Goal: Task Accomplishment & Management: Manage account settings

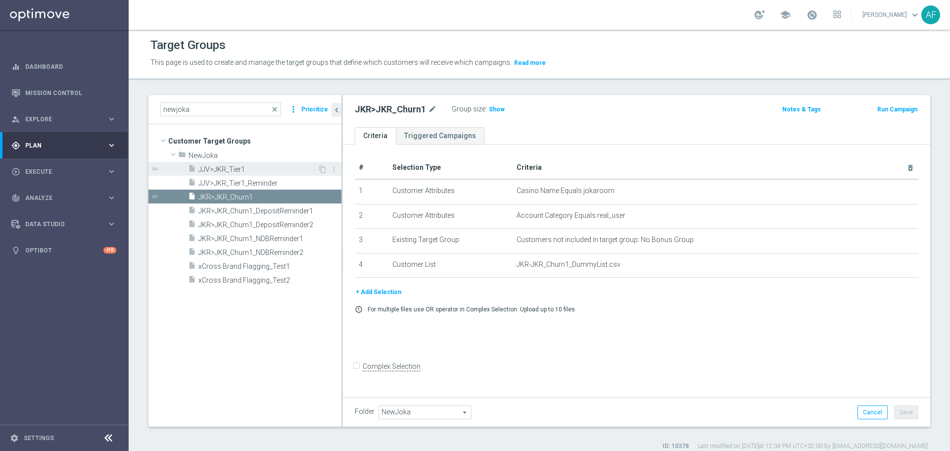
click at [270, 165] on span "JJV>JKR_Tier1" at bounding box center [257, 169] width 119 height 8
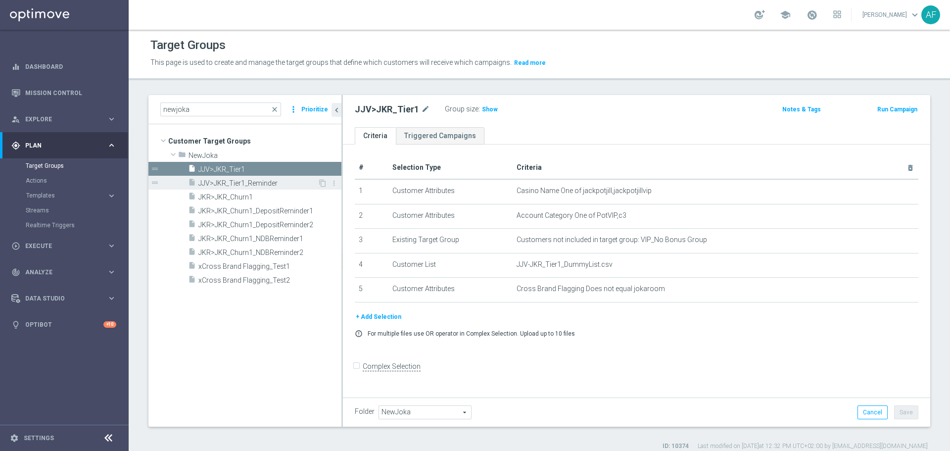
click at [284, 179] on span "JJV>JKR_Tier1_Reminder" at bounding box center [257, 183] width 119 height 8
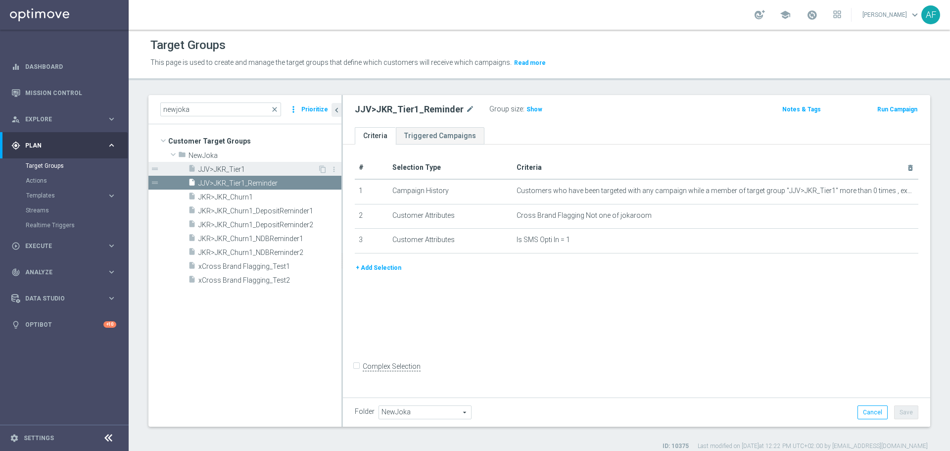
click at [285, 165] on span "JJV>JKR_Tier1" at bounding box center [257, 169] width 119 height 8
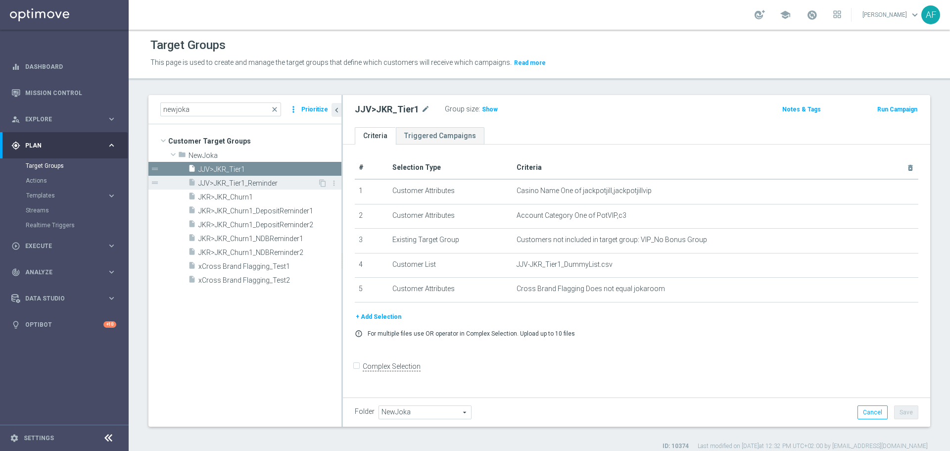
click at [234, 181] on span "JJV>JKR_Tier1_Reminder" at bounding box center [257, 183] width 119 height 8
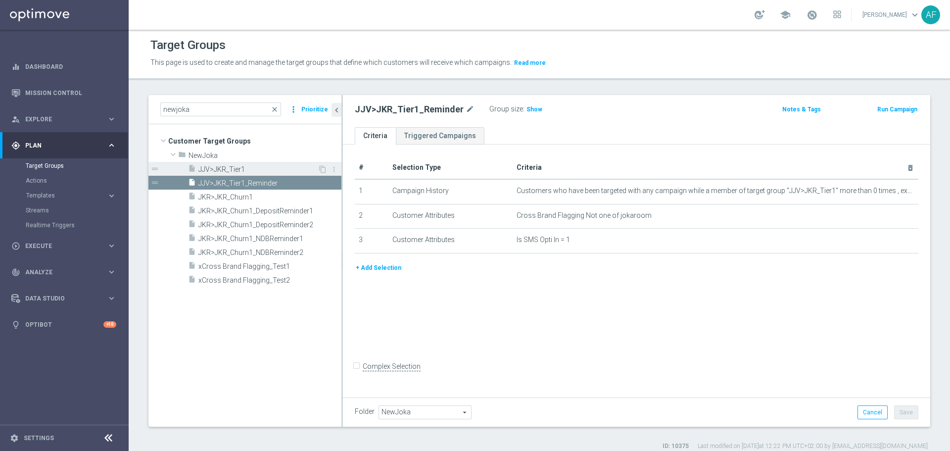
click at [261, 167] on span "JJV>JKR_Tier1" at bounding box center [257, 169] width 119 height 8
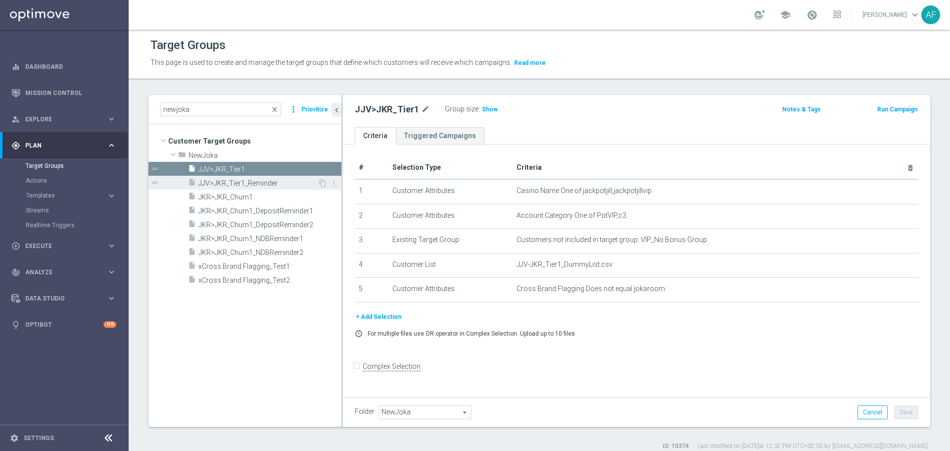
click at [261, 176] on div "insert_drive_file JJV>JKR_Tier1_Reminder" at bounding box center [253, 183] width 130 height 14
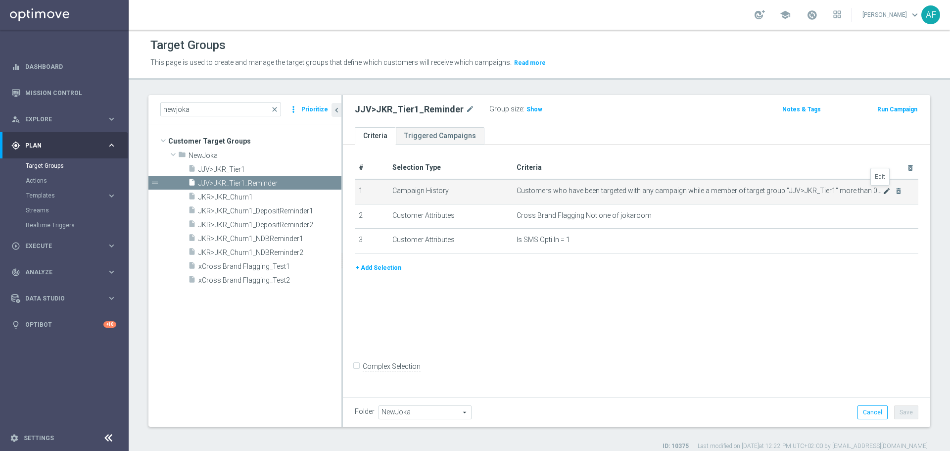
click at [883, 190] on icon "mode_edit" at bounding box center [887, 191] width 8 height 8
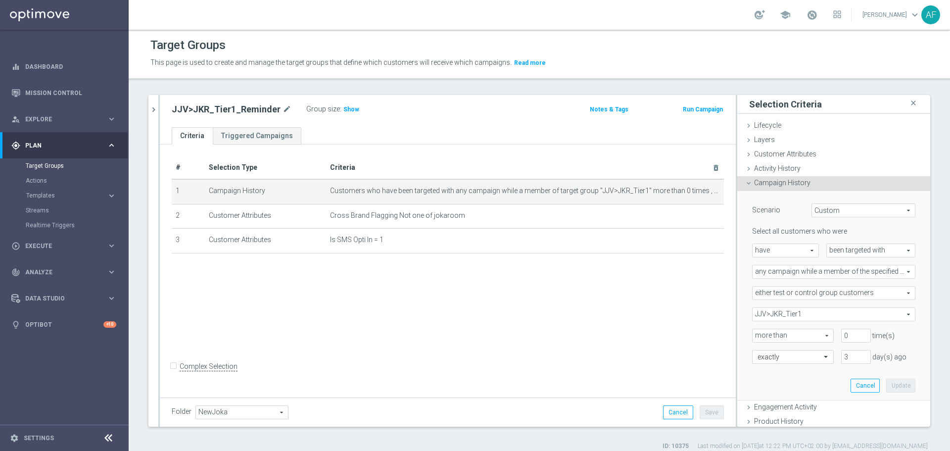
click at [152, 107] on icon "chevron_right" at bounding box center [153, 109] width 9 height 9
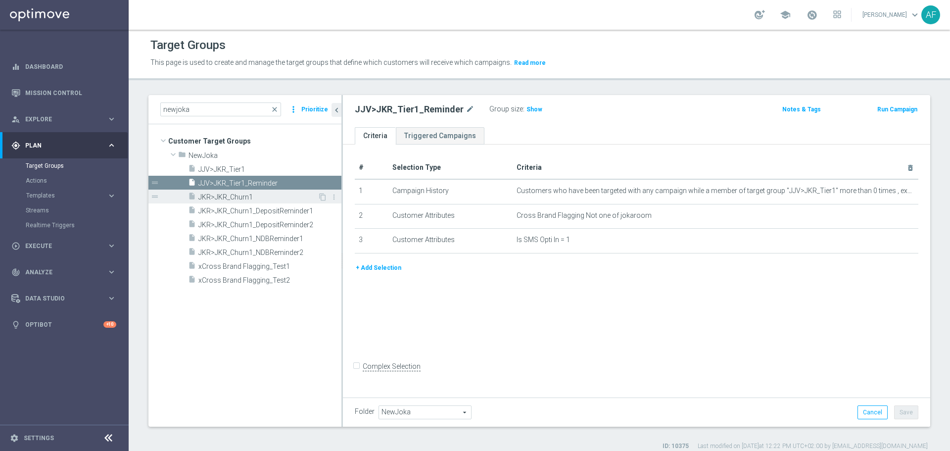
click at [269, 193] on span "JKR>JKR_Churn1" at bounding box center [257, 197] width 119 height 8
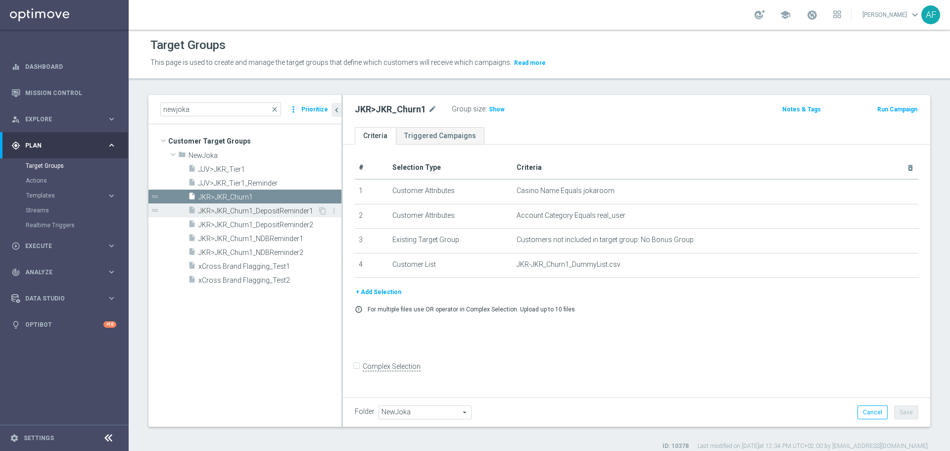
click at [282, 211] on span "JKR>JKR_Churn1_DepositReminder1" at bounding box center [257, 211] width 119 height 8
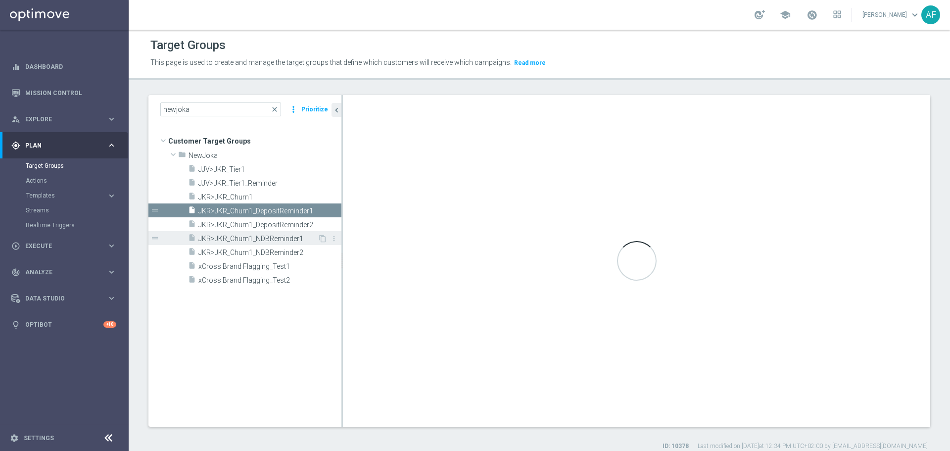
click at [281, 238] on span "JKR>JKR_Churn1_NDBReminder1" at bounding box center [257, 239] width 119 height 8
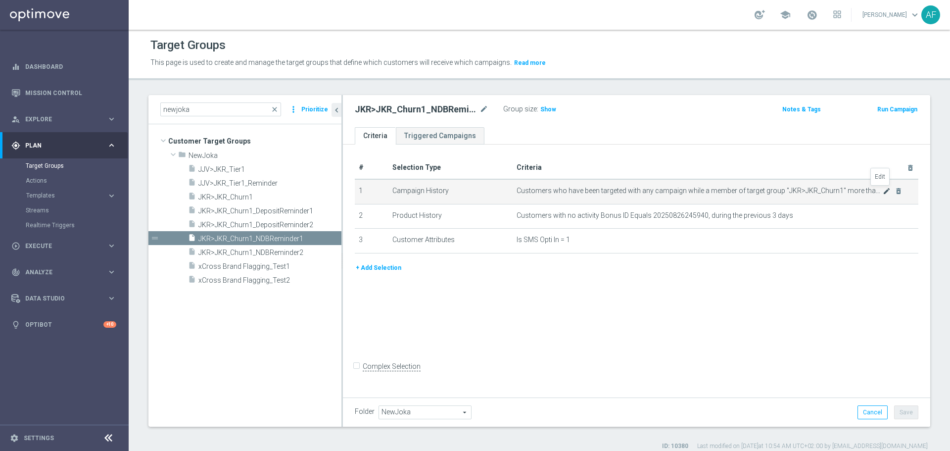
click at [883, 190] on icon "mode_edit" at bounding box center [887, 191] width 8 height 8
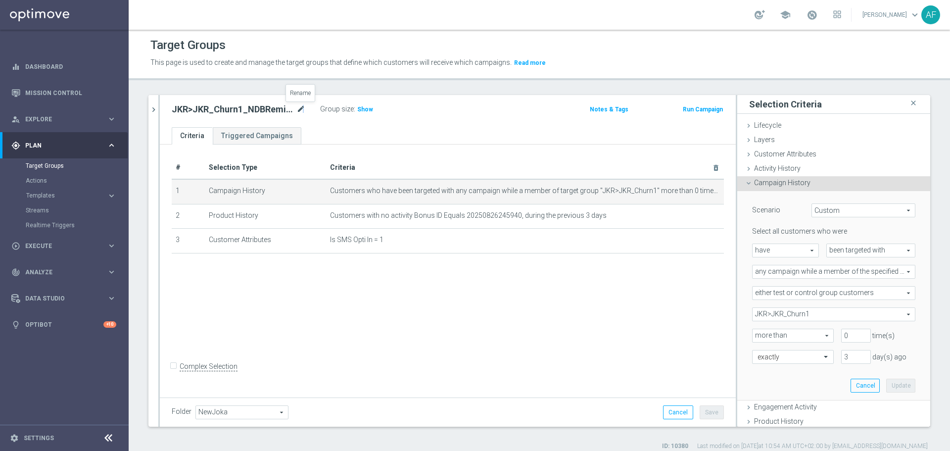
click at [303, 109] on icon "mode_edit" at bounding box center [300, 109] width 9 height 12
click at [331, 134] on ul "Criteria Triggered Campaigns" at bounding box center [448, 135] width 576 height 17
click at [155, 115] on button "chevron_right" at bounding box center [153, 109] width 10 height 29
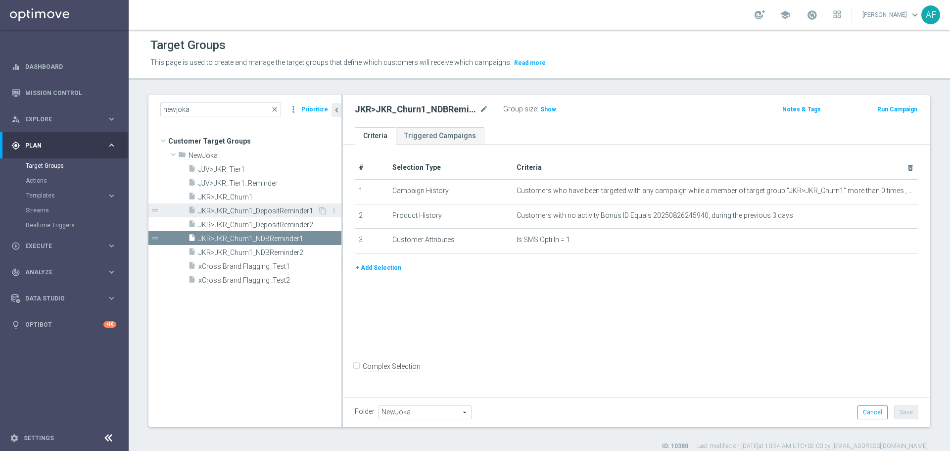
click at [276, 212] on span "JKR>JKR_Churn1_DepositReminder1" at bounding box center [257, 211] width 119 height 8
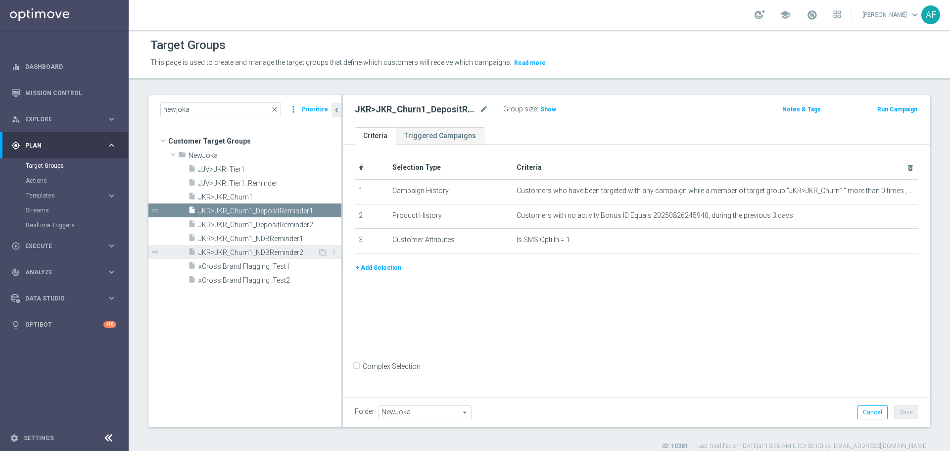
click at [283, 250] on span "JKR>JKR_Churn1_NDBReminder2" at bounding box center [257, 252] width 119 height 8
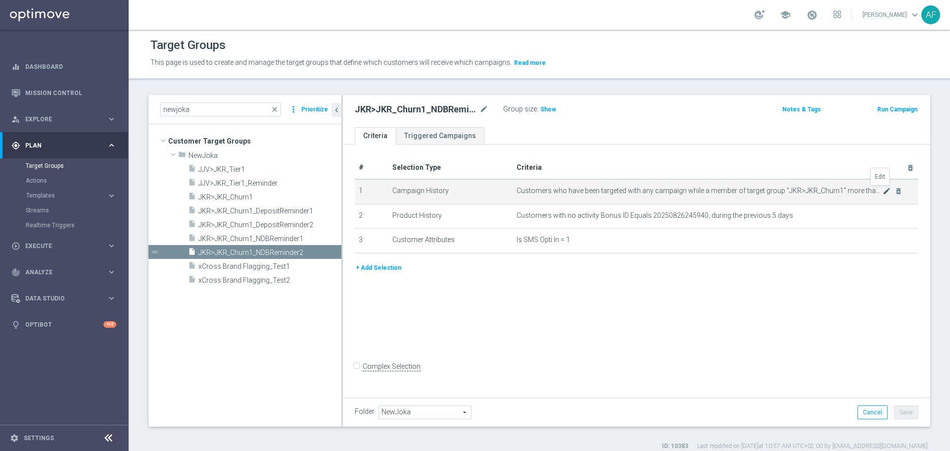
click at [883, 192] on icon "mode_edit" at bounding box center [887, 191] width 8 height 8
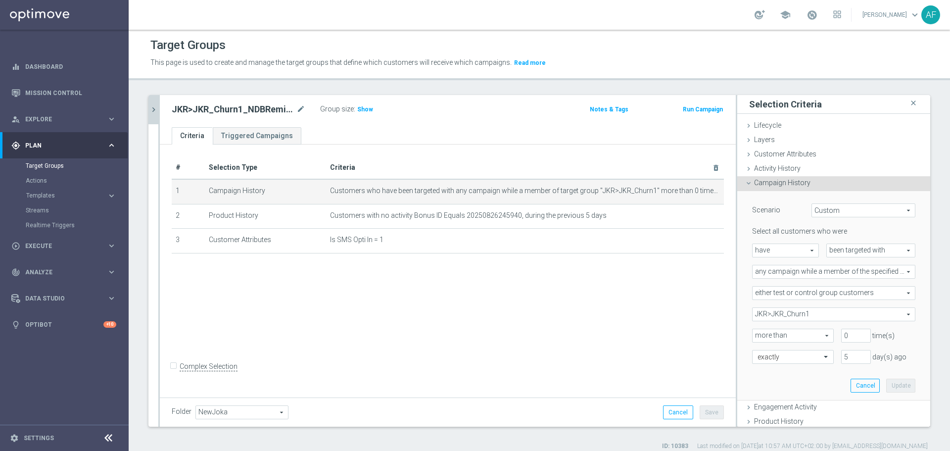
click at [153, 109] on icon "chevron_right" at bounding box center [153, 109] width 9 height 9
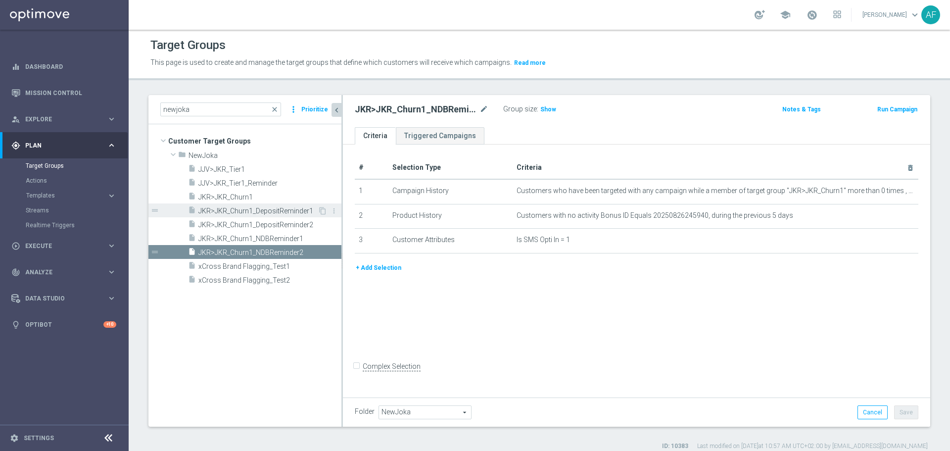
click at [286, 211] on span "JKR>JKR_Churn1_DepositReminder1" at bounding box center [257, 211] width 119 height 8
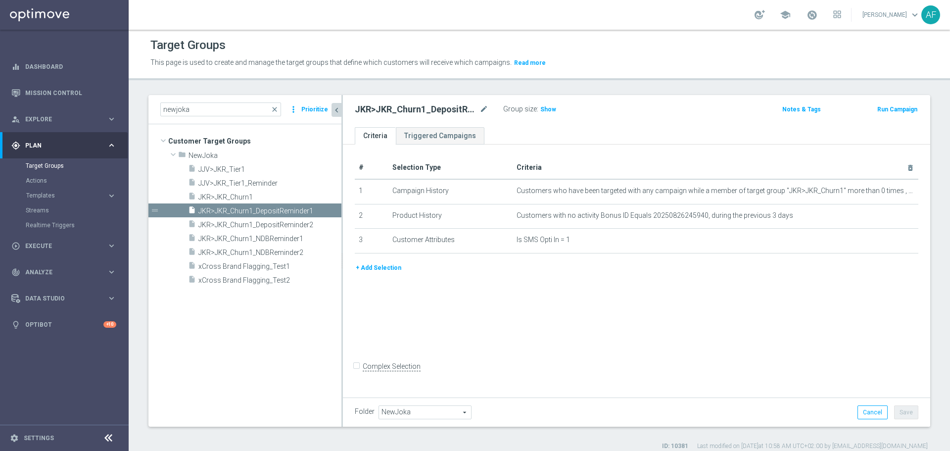
click at [373, 270] on button "+ Add Selection" at bounding box center [378, 267] width 47 height 11
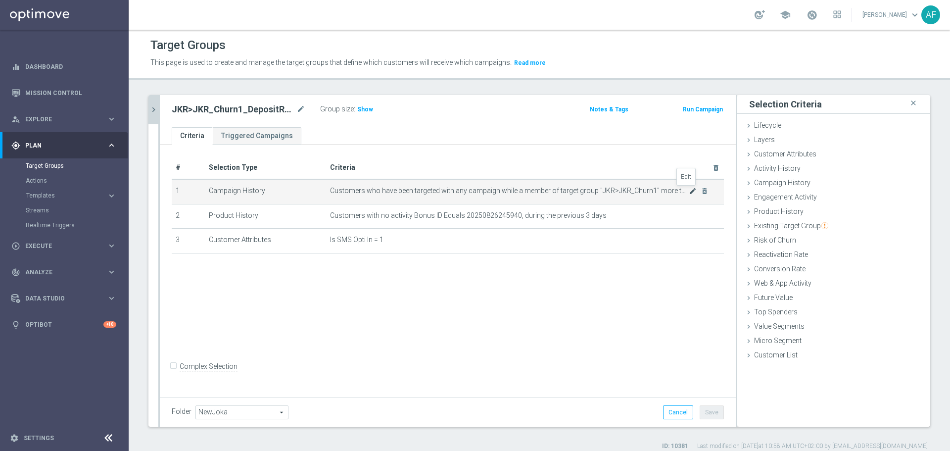
click at [689, 191] on icon "mode_edit" at bounding box center [693, 191] width 8 height 8
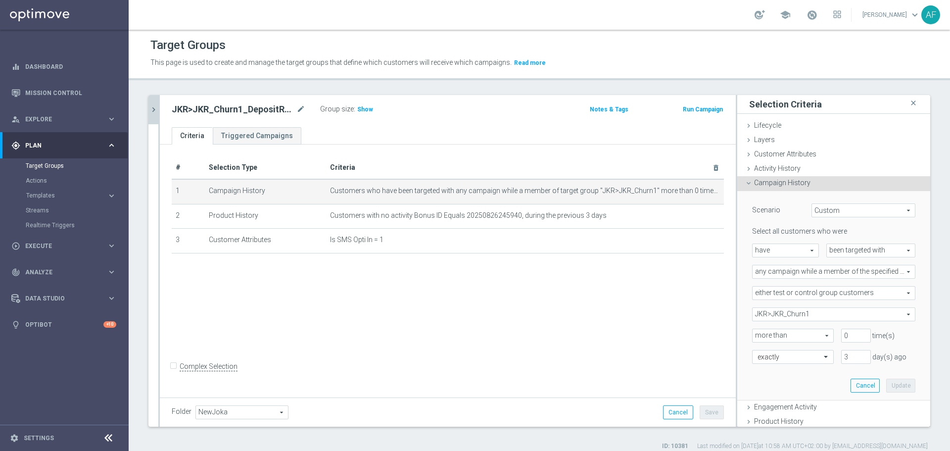
click at [155, 110] on icon "chevron_right" at bounding box center [153, 109] width 9 height 9
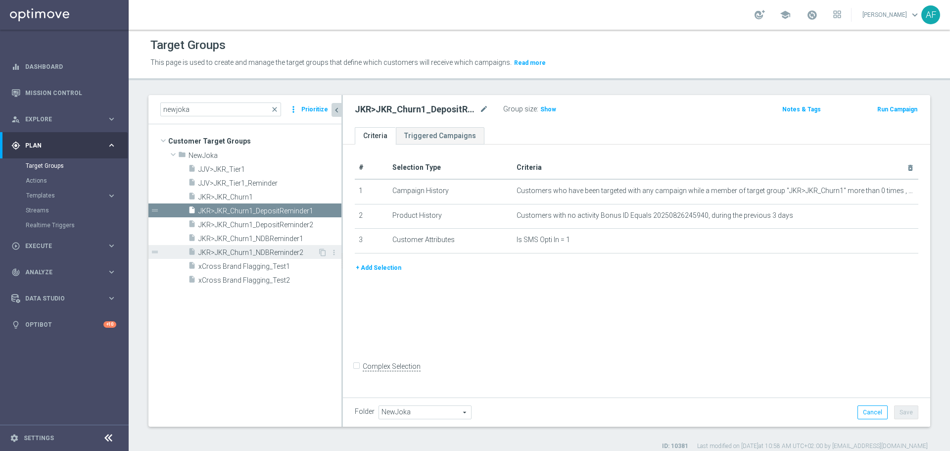
click at [251, 250] on span "JKR>JKR_Churn1_NDBReminder2" at bounding box center [257, 252] width 119 height 8
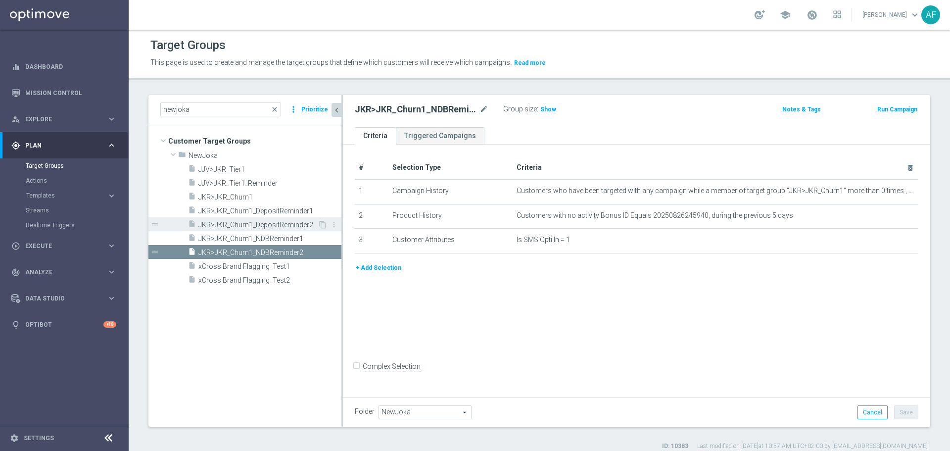
click at [304, 228] on span "JKR>JKR_Churn1_DepositReminder2" at bounding box center [257, 225] width 119 height 8
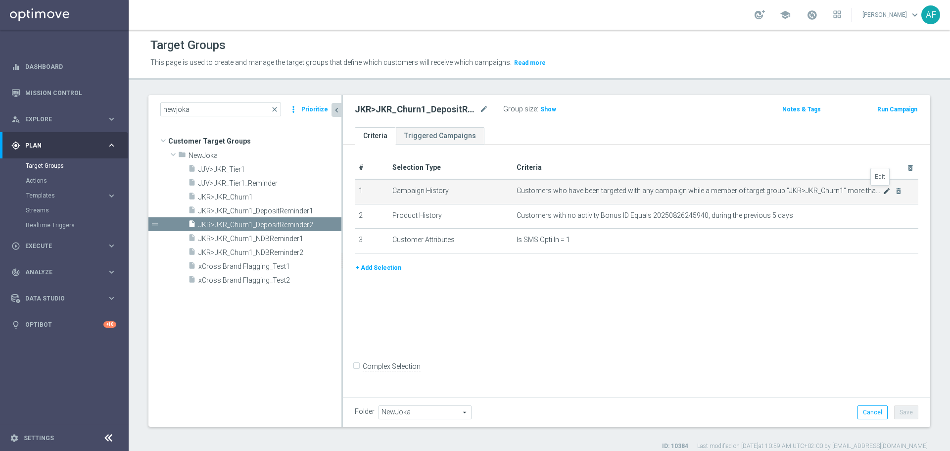
click at [883, 192] on icon "mode_edit" at bounding box center [887, 191] width 8 height 8
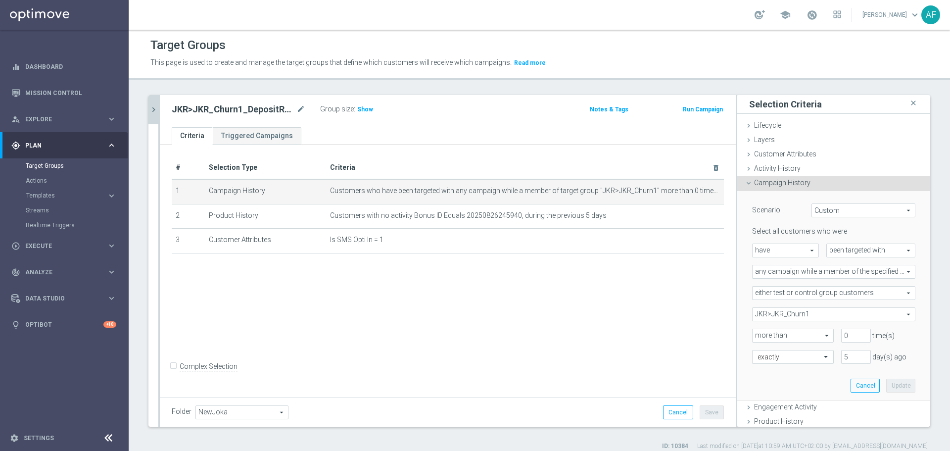
click at [156, 110] on icon "chevron_right" at bounding box center [153, 109] width 9 height 9
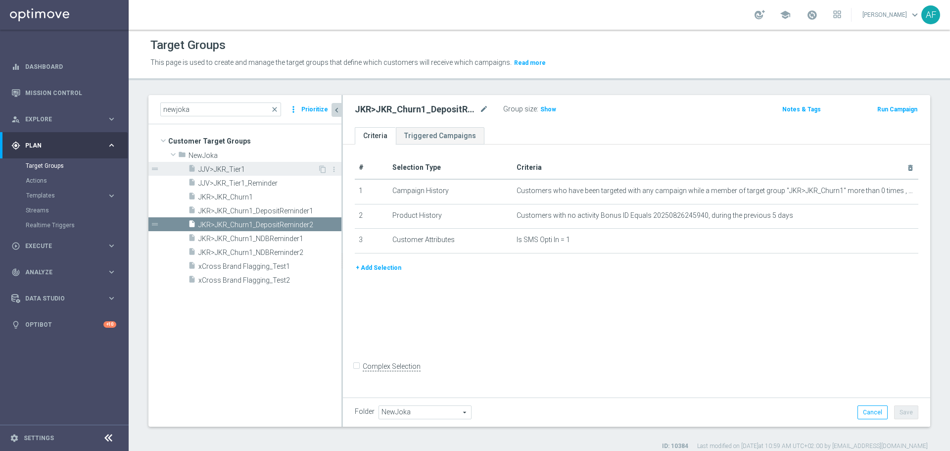
click at [250, 166] on span "JJV>JKR_Tier1" at bounding box center [257, 169] width 119 height 8
